Goal: Book appointment/travel/reservation

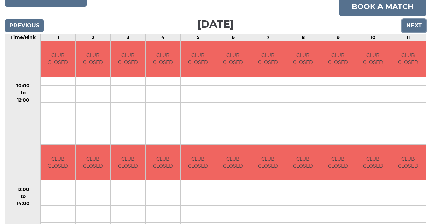
click at [416, 25] on input "Next" at bounding box center [414, 25] width 24 height 13
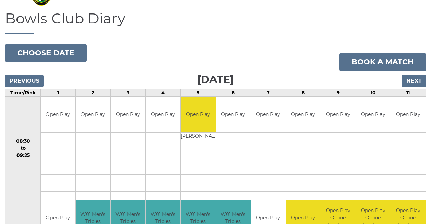
scroll to position [40, 0]
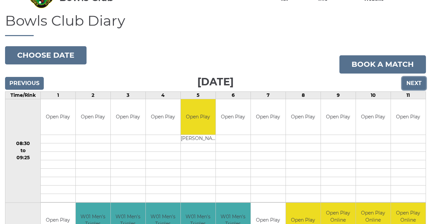
click at [416, 84] on input "Next" at bounding box center [414, 83] width 24 height 13
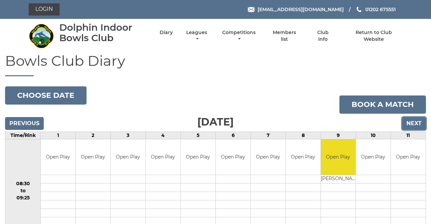
click at [413, 125] on input "Next" at bounding box center [414, 123] width 24 height 13
click at [412, 121] on input "Next" at bounding box center [414, 123] width 24 height 13
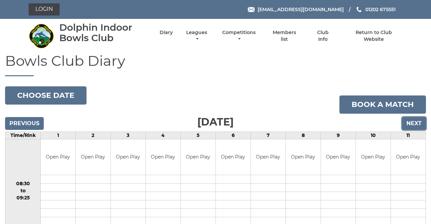
click at [416, 119] on input "Next" at bounding box center [414, 123] width 24 height 13
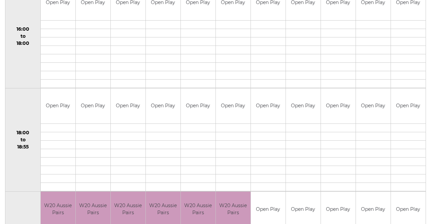
scroll to position [575, 0]
